Goal: Find specific fact: Find specific fact

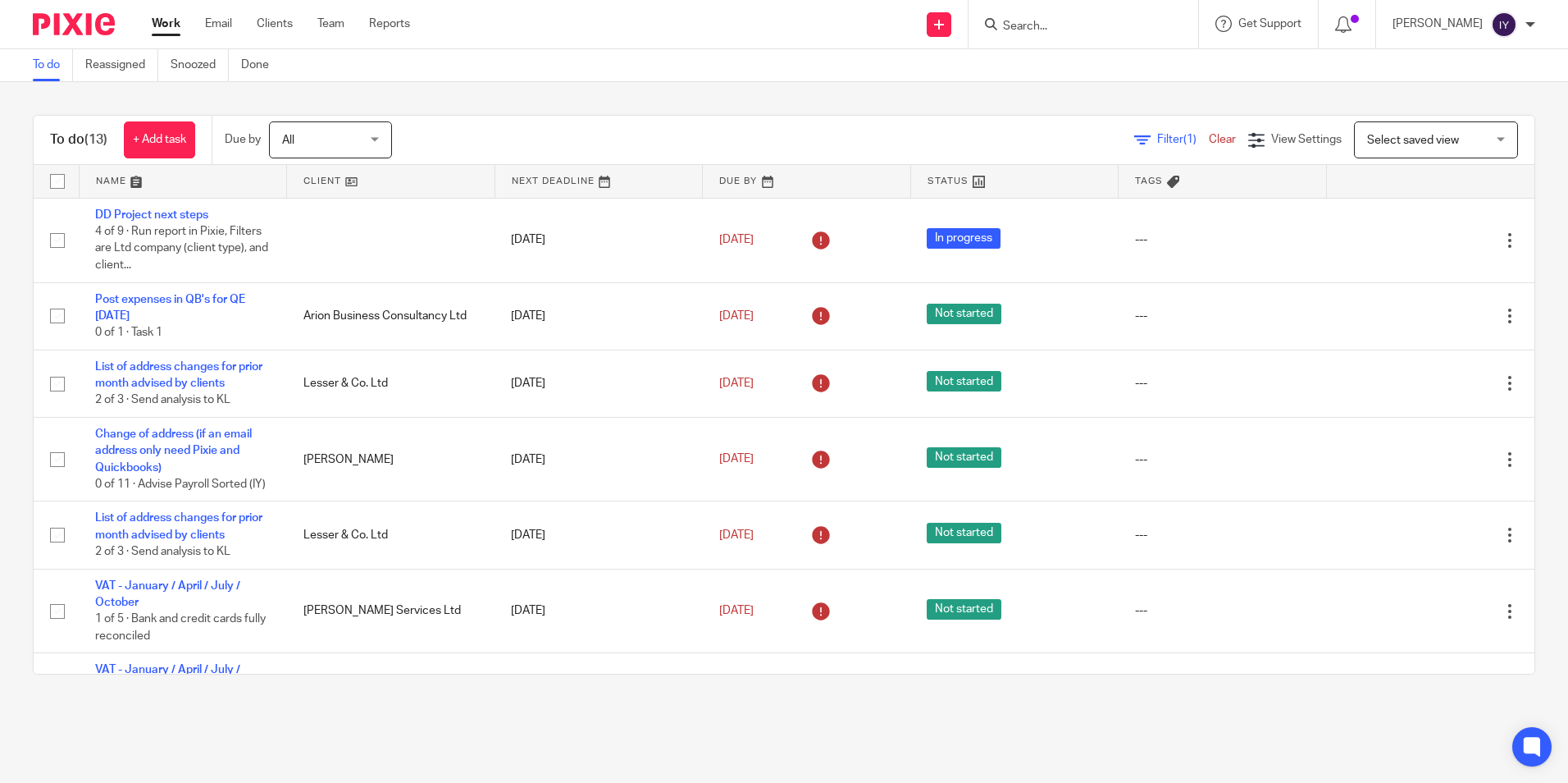
click at [1128, 19] on input "Search" at bounding box center [1075, 26] width 147 height 15
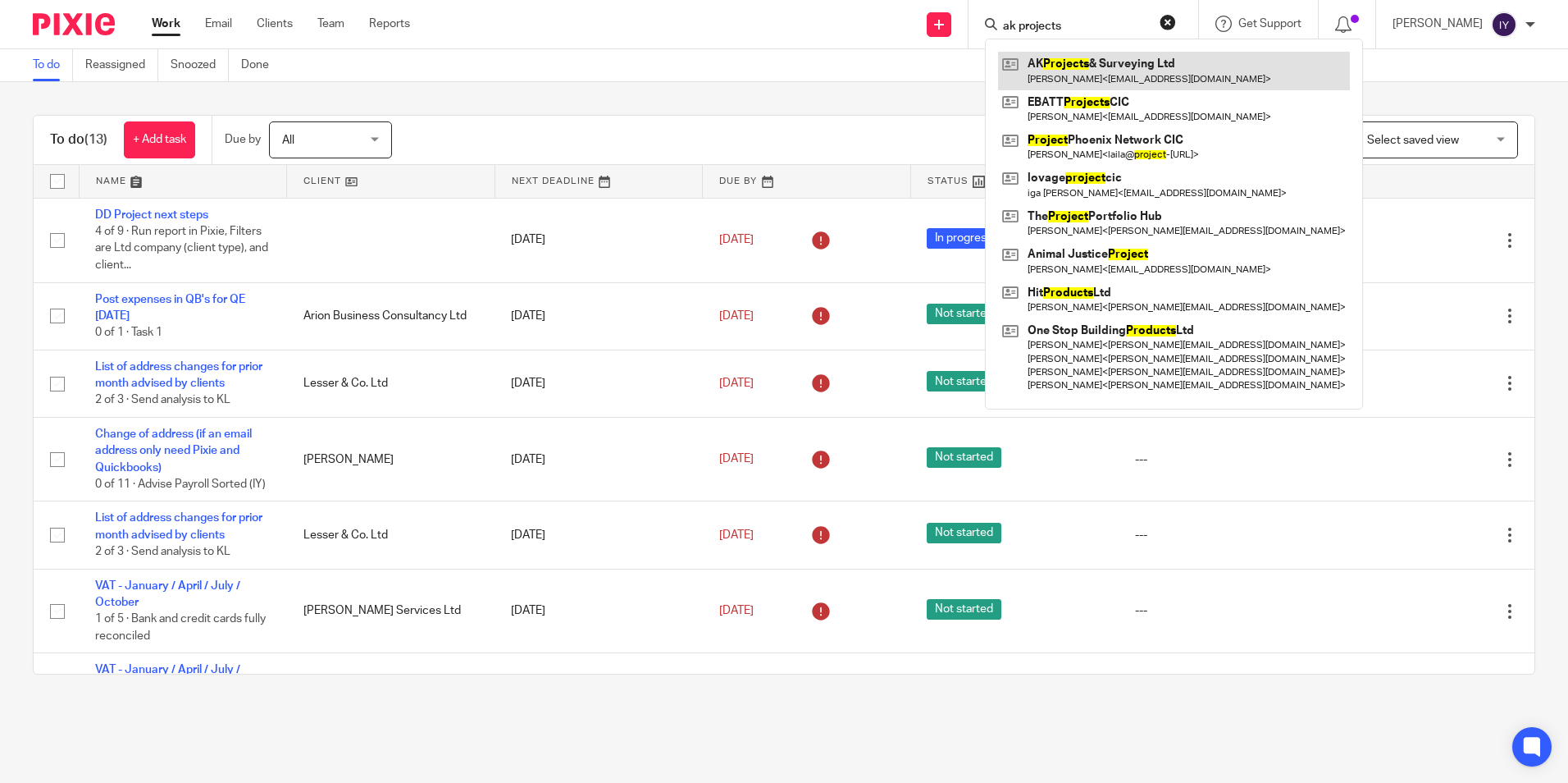
type input "ak projects"
click at [1103, 82] on link at bounding box center [1174, 70] width 352 height 38
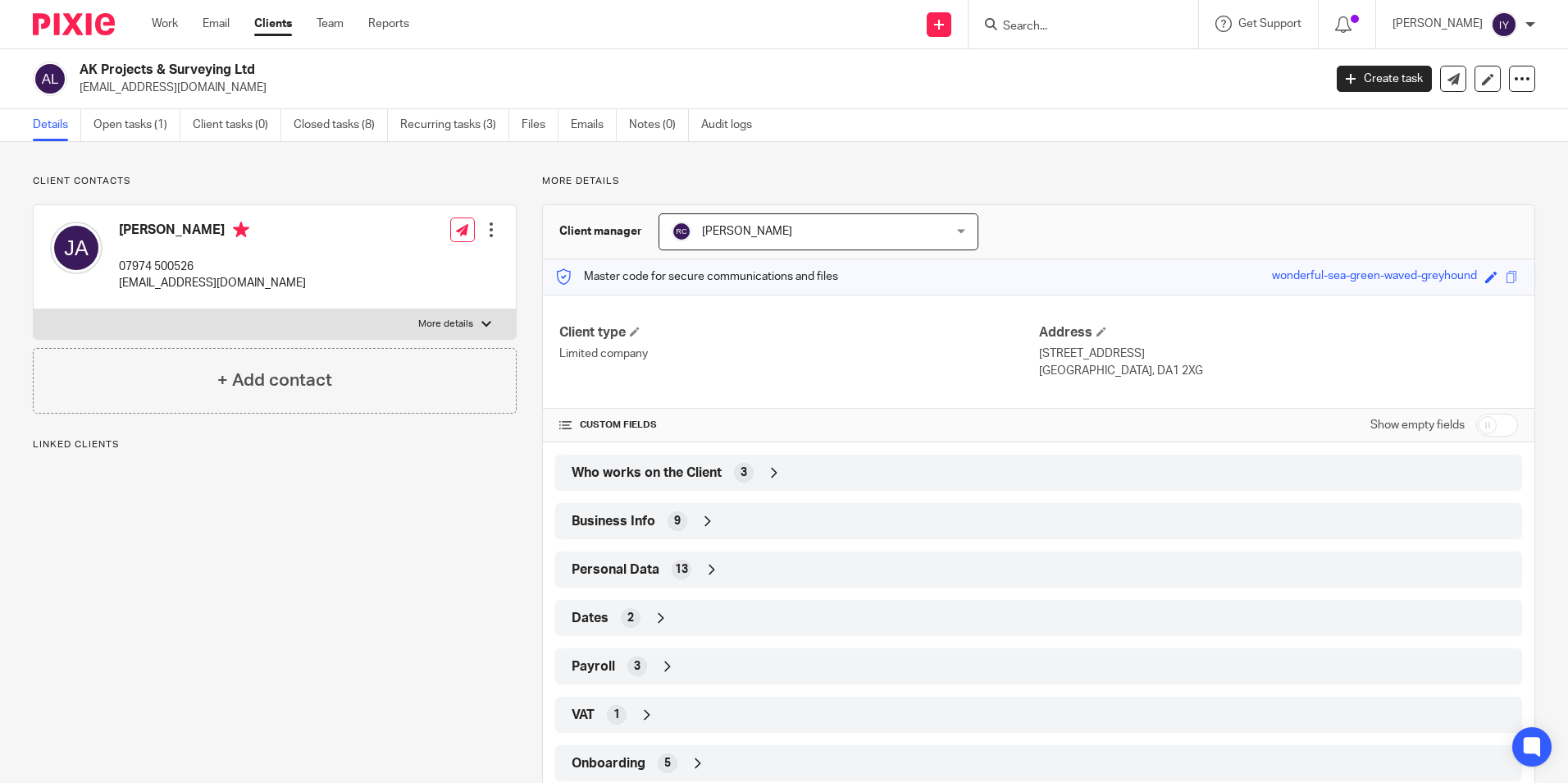
click at [796, 476] on div "Who works on the Client 3" at bounding box center [1039, 473] width 942 height 28
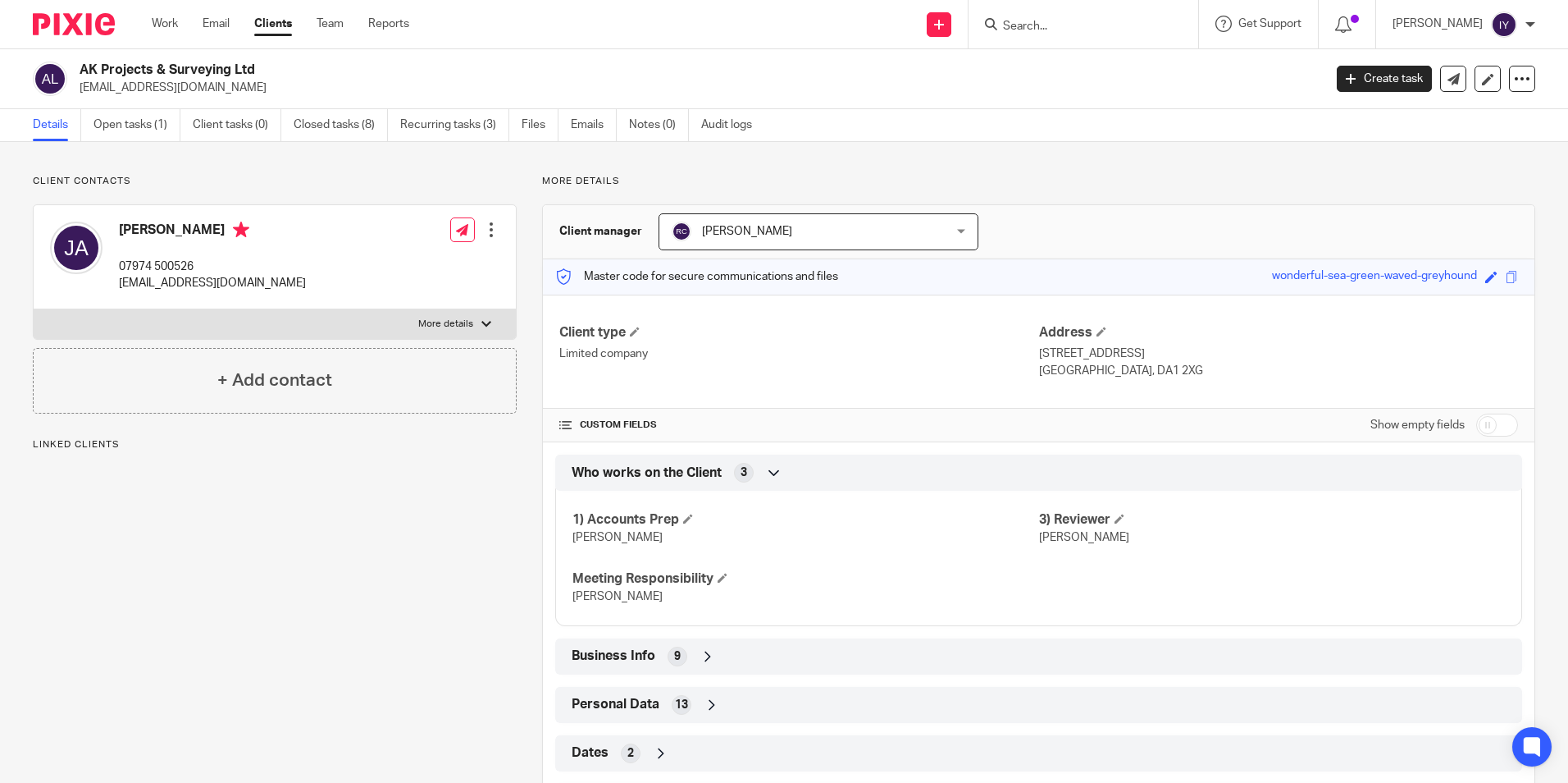
click at [802, 476] on div "Who works on the Client 3" at bounding box center [1039, 473] width 942 height 28
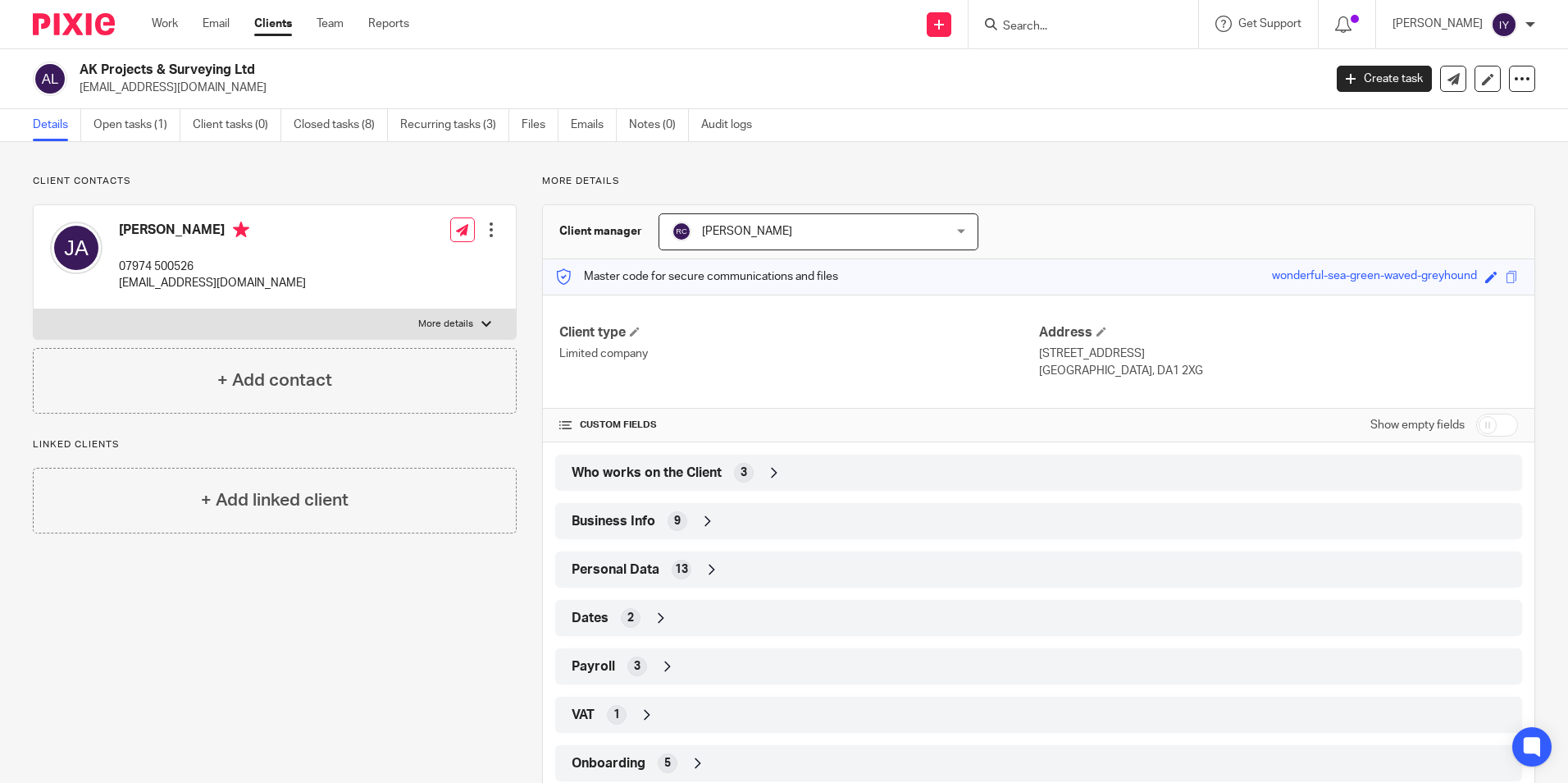
click at [1037, 19] on input "Search" at bounding box center [1075, 26] width 147 height 15
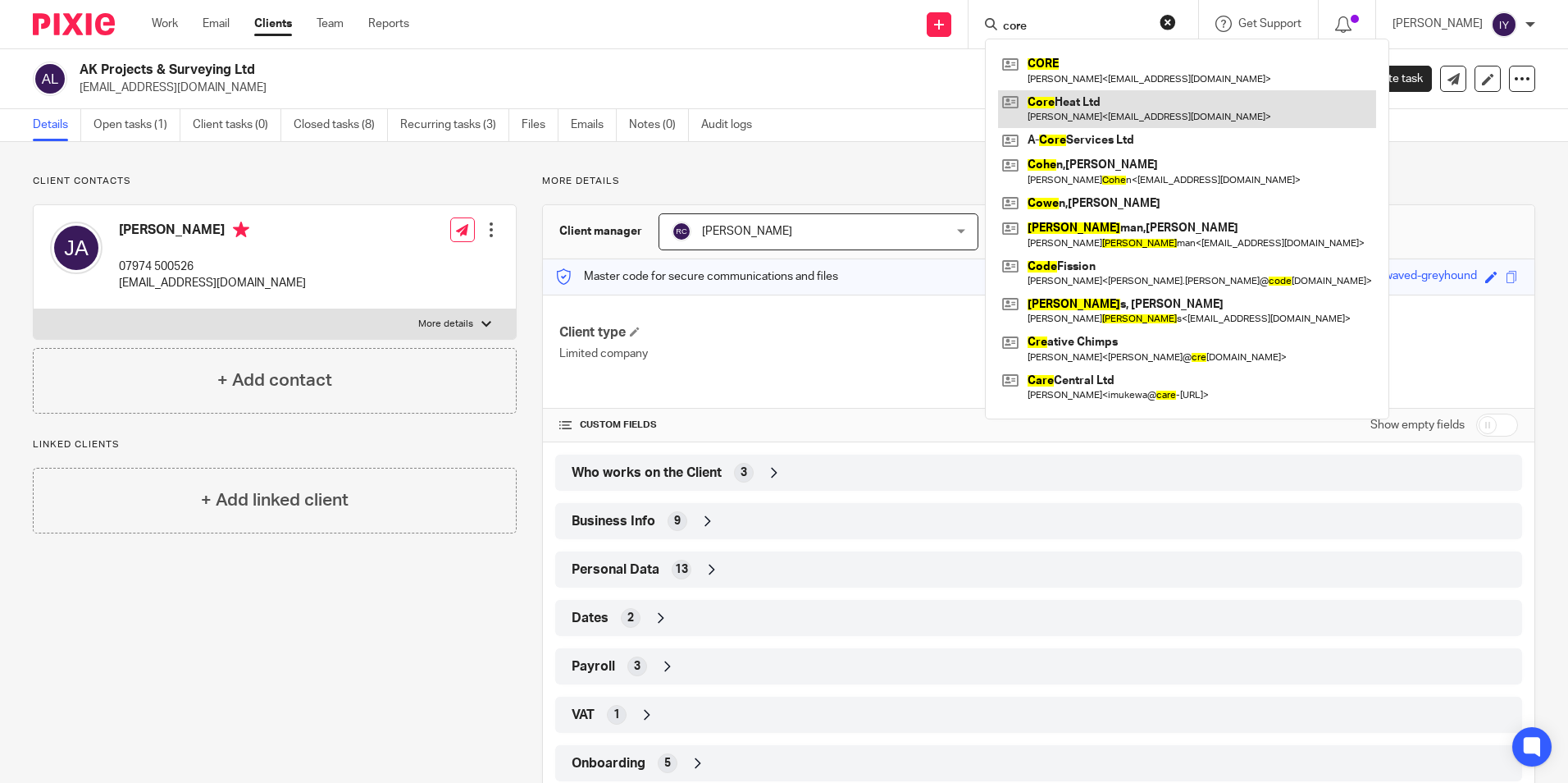
type input "core"
click at [1132, 95] on link at bounding box center [1187, 109] width 378 height 38
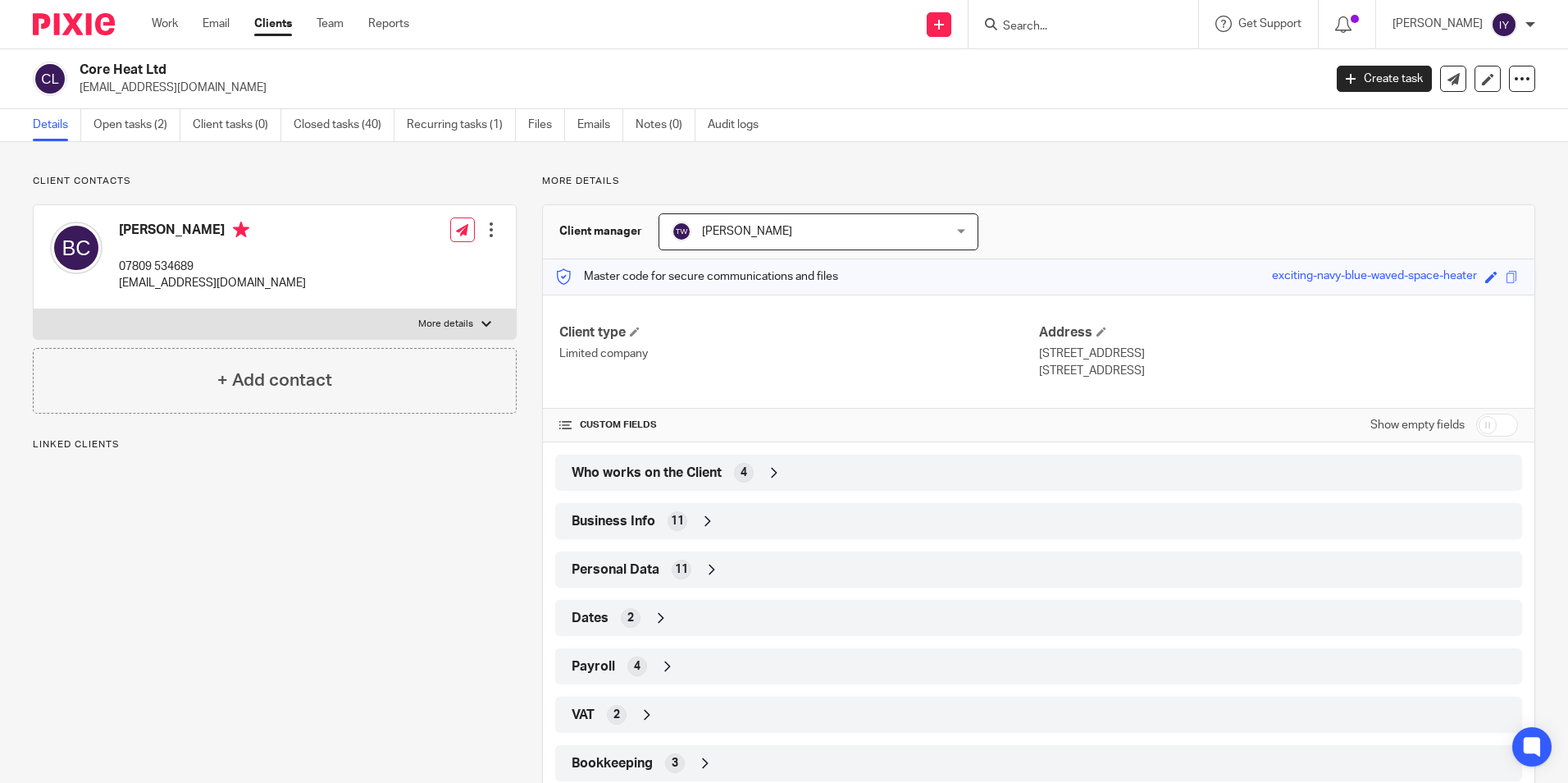
click at [671, 518] on span "11" at bounding box center [677, 521] width 13 height 17
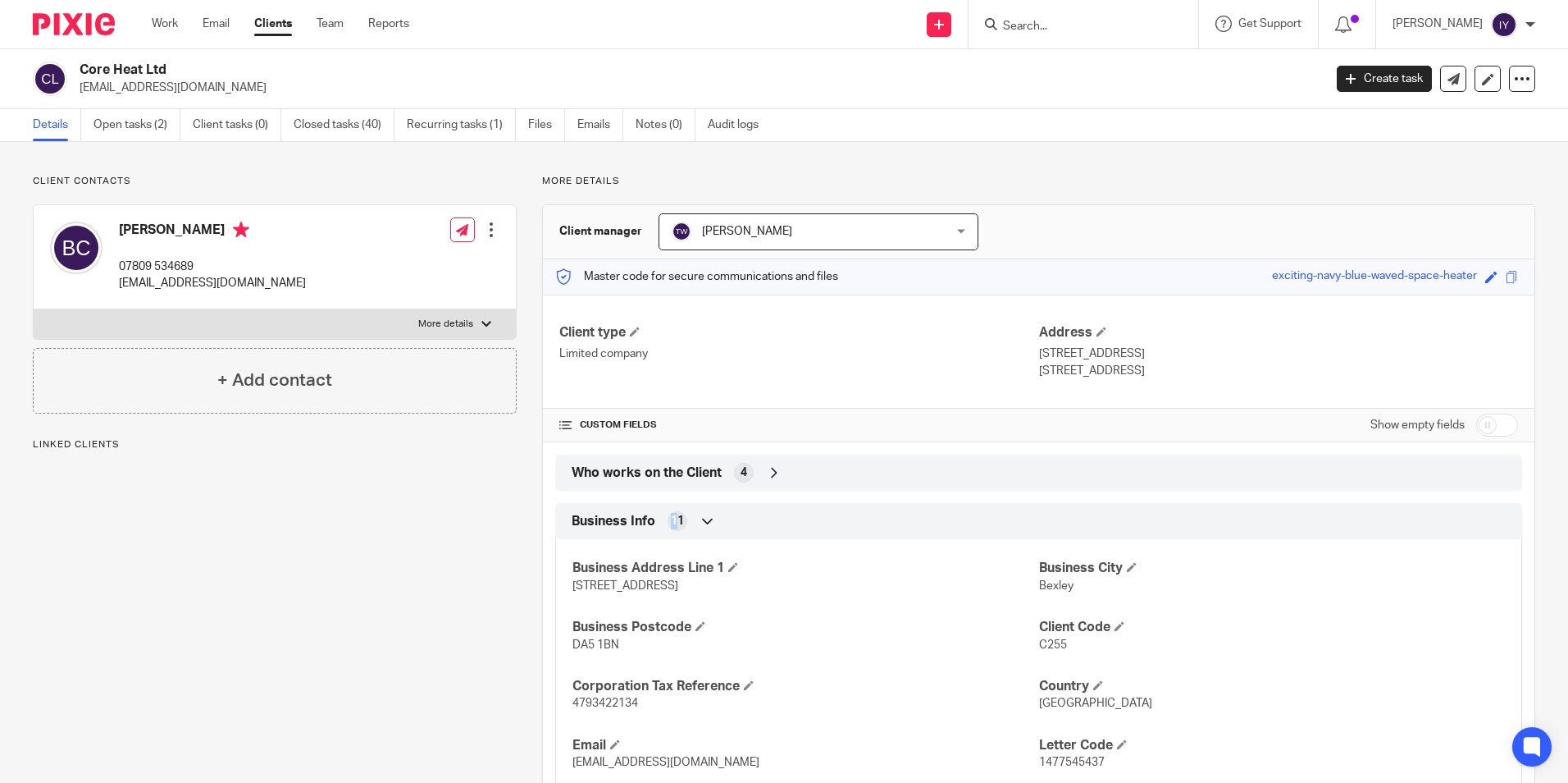
click at [671, 518] on span "11" at bounding box center [677, 521] width 13 height 17
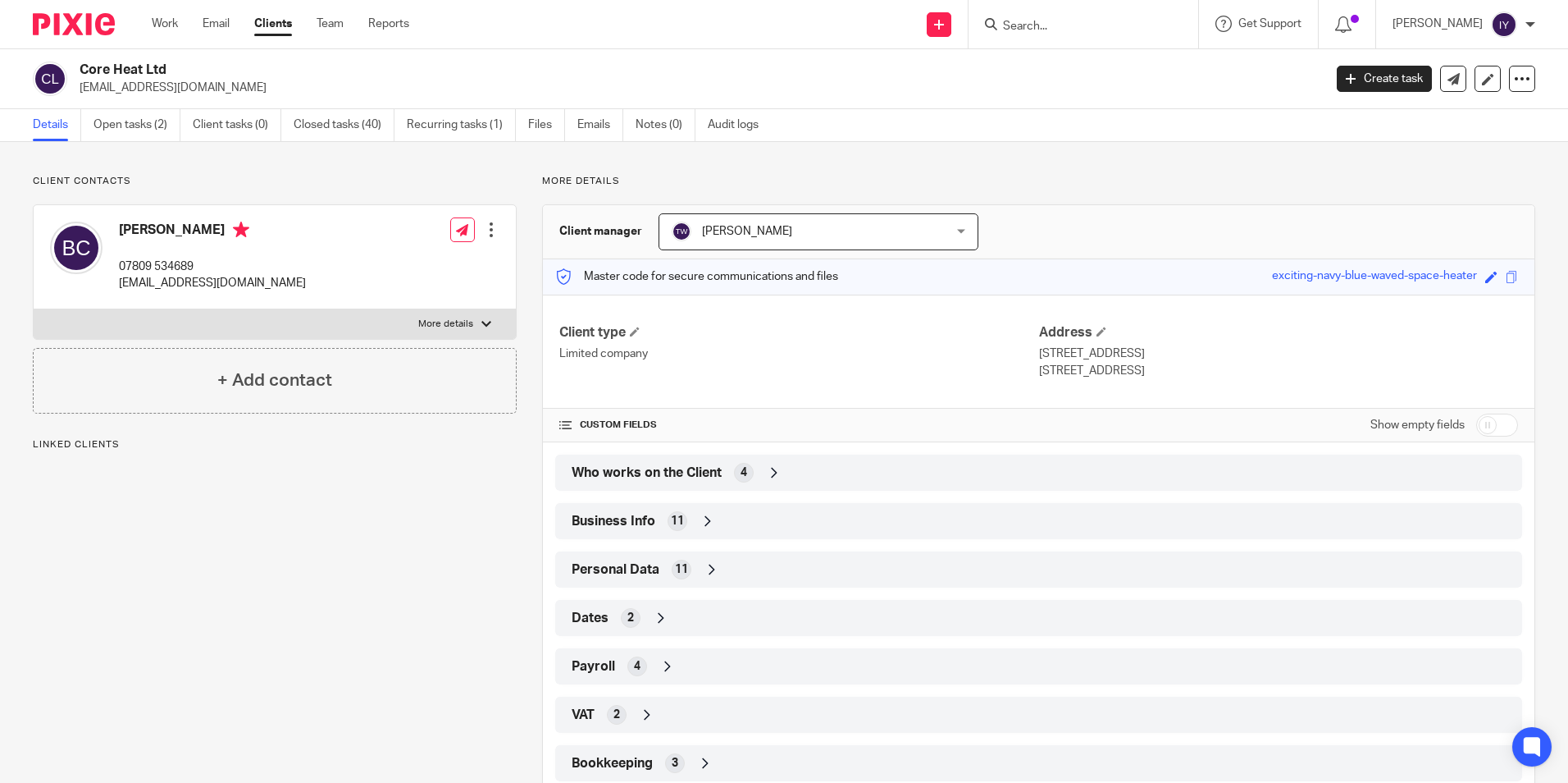
click at [671, 518] on span "11" at bounding box center [677, 521] width 13 height 17
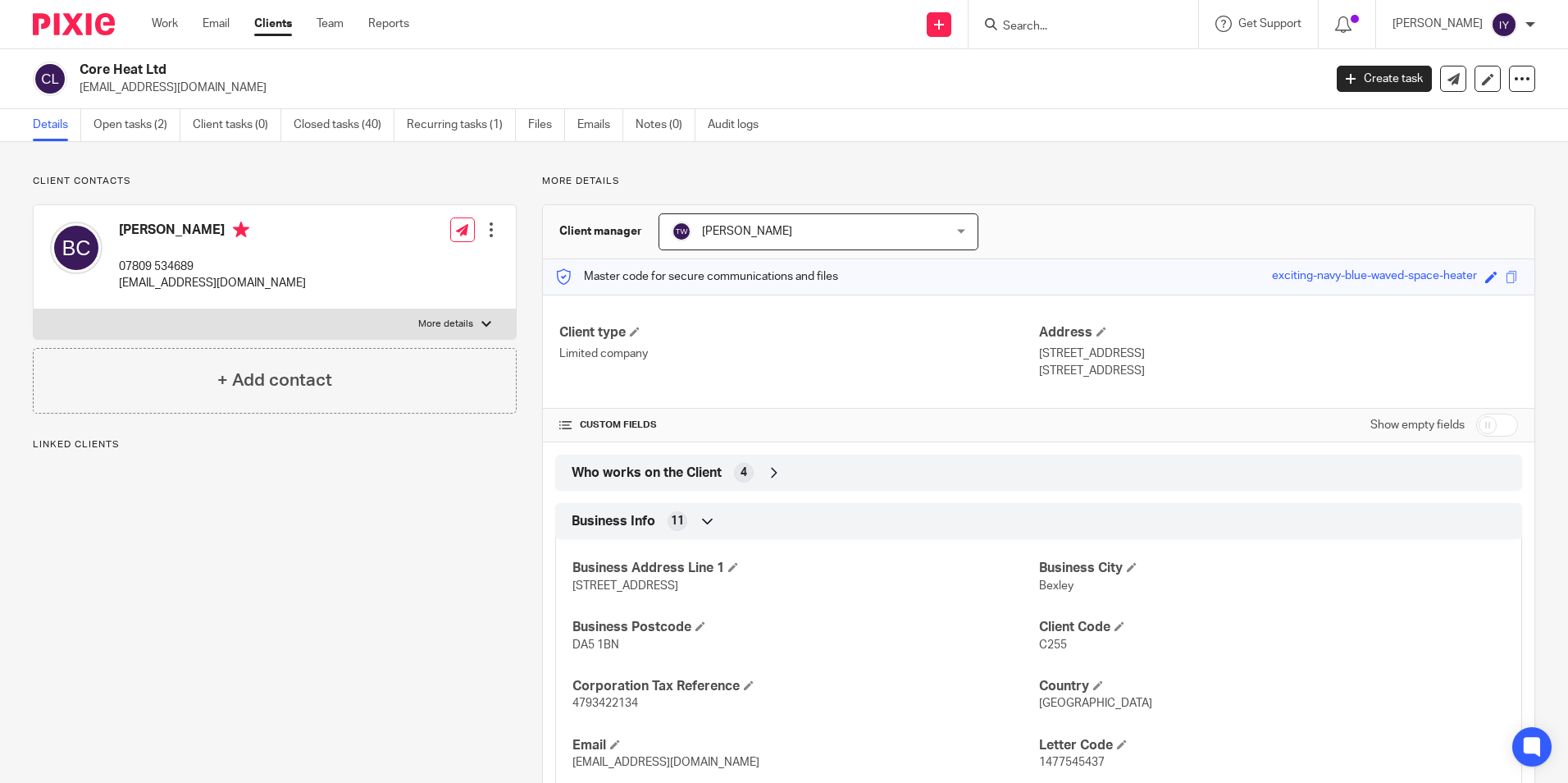
click at [671, 518] on span "11" at bounding box center [677, 521] width 13 height 17
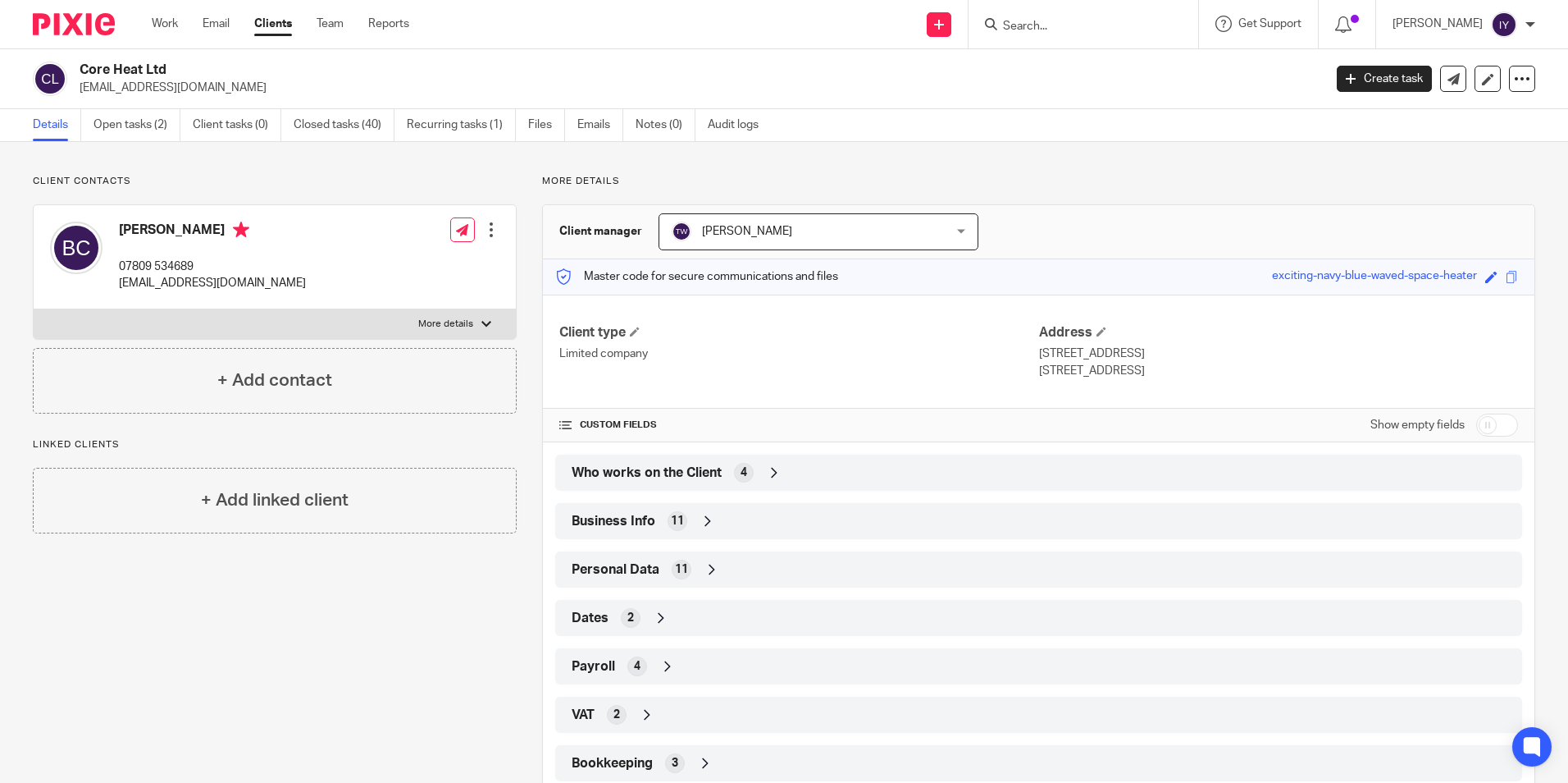
click at [693, 511] on div "Business Info 11" at bounding box center [1039, 521] width 942 height 28
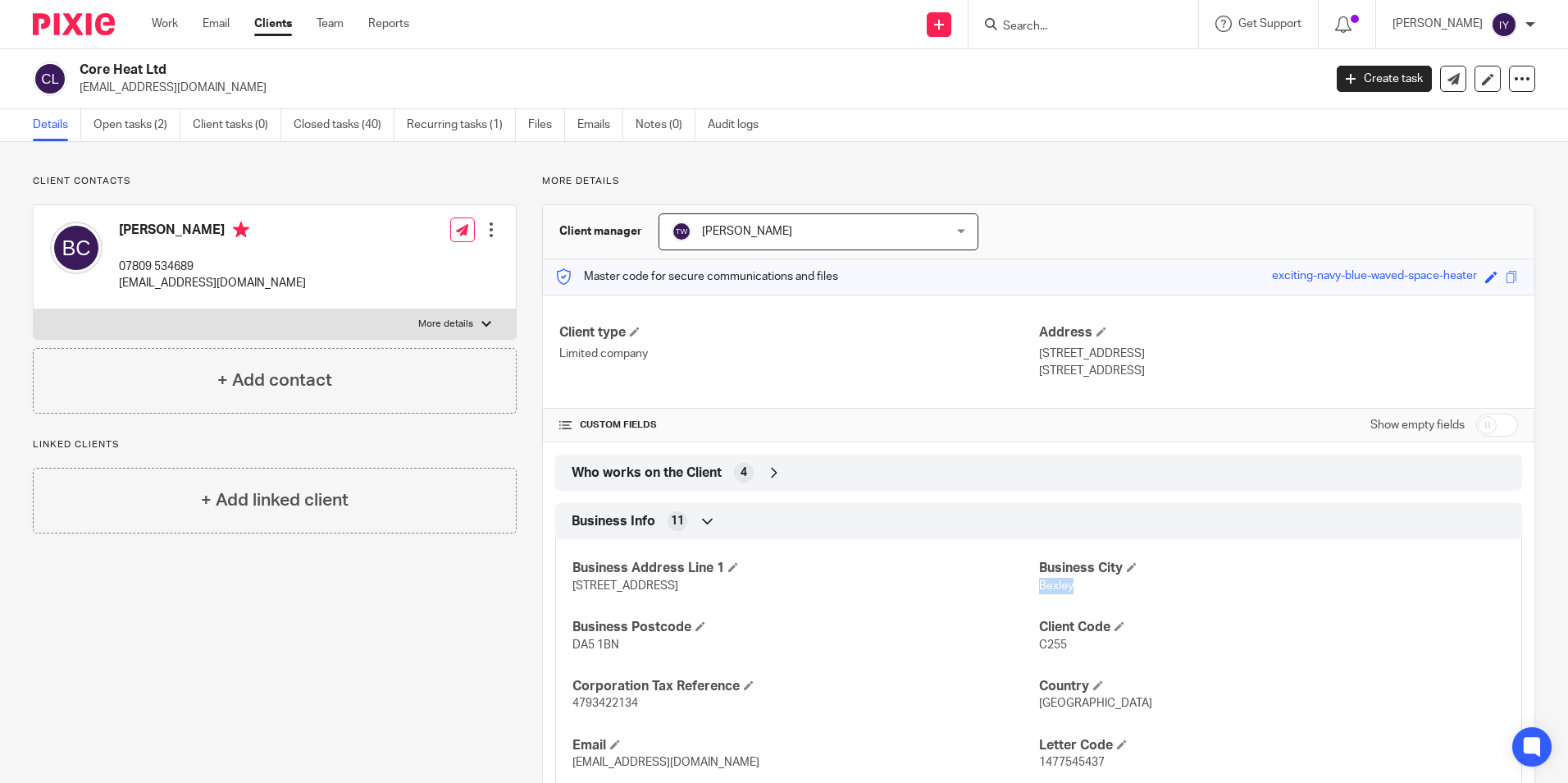
drag, startPoint x: 1033, startPoint y: 585, endPoint x: 1064, endPoint y: 584, distance: 31.0
click at [1064, 584] on span "Bexley" at bounding box center [1056, 585] width 34 height 11
copy span "Bexley"
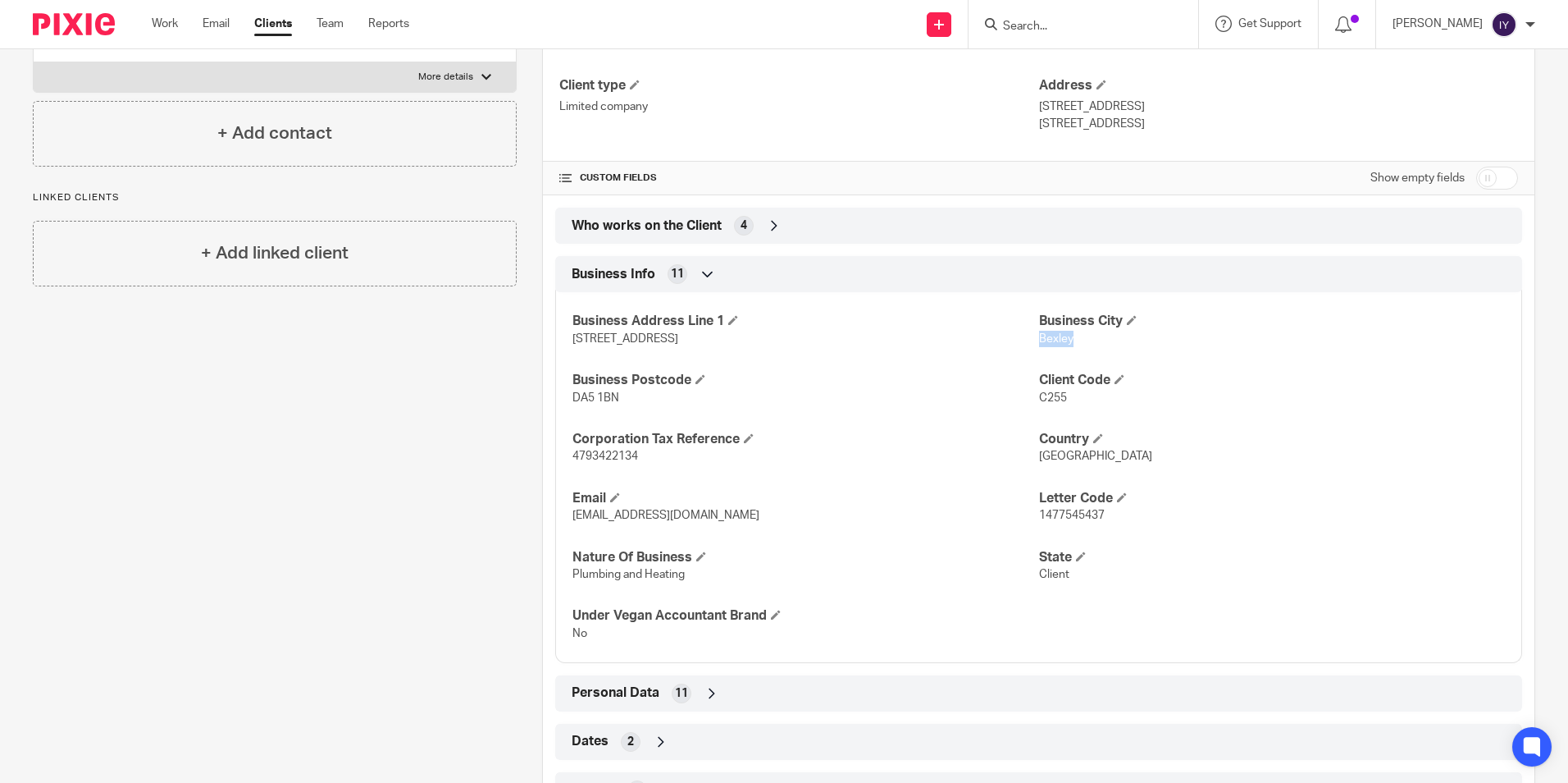
scroll to position [246, 0]
